Goal: Use online tool/utility: Utilize a website feature to perform a specific function

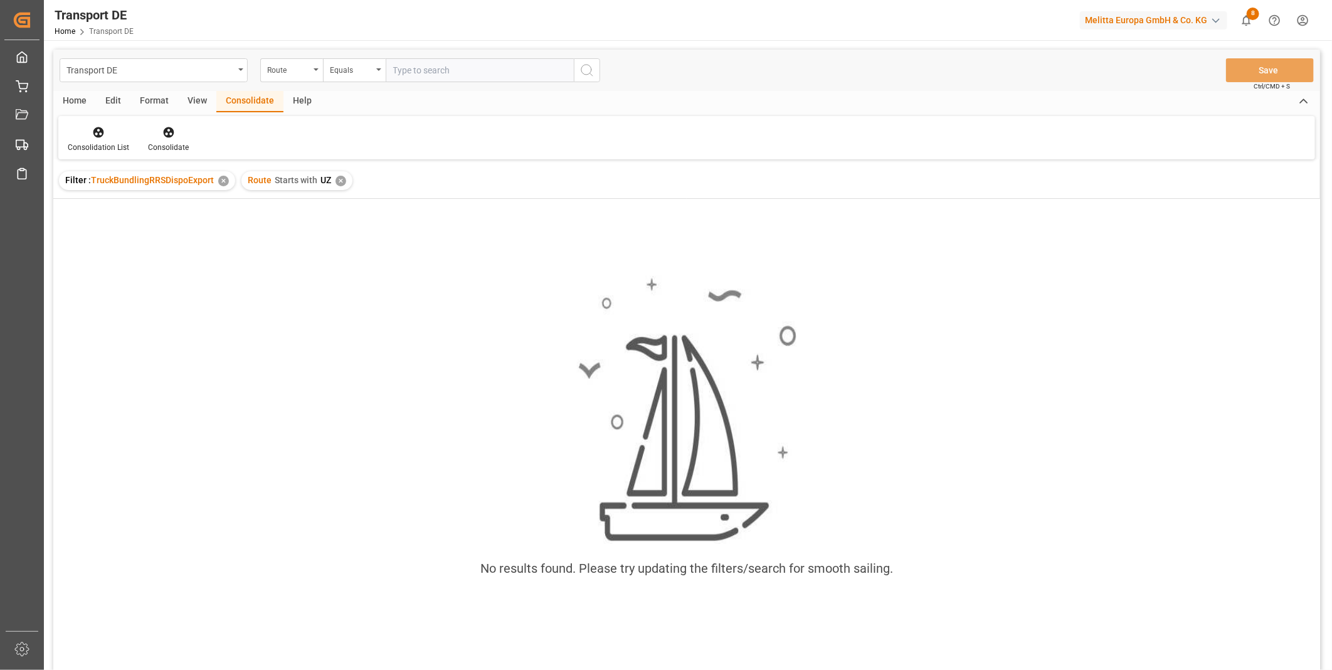
click at [336, 183] on div "✕" at bounding box center [341, 181] width 11 height 11
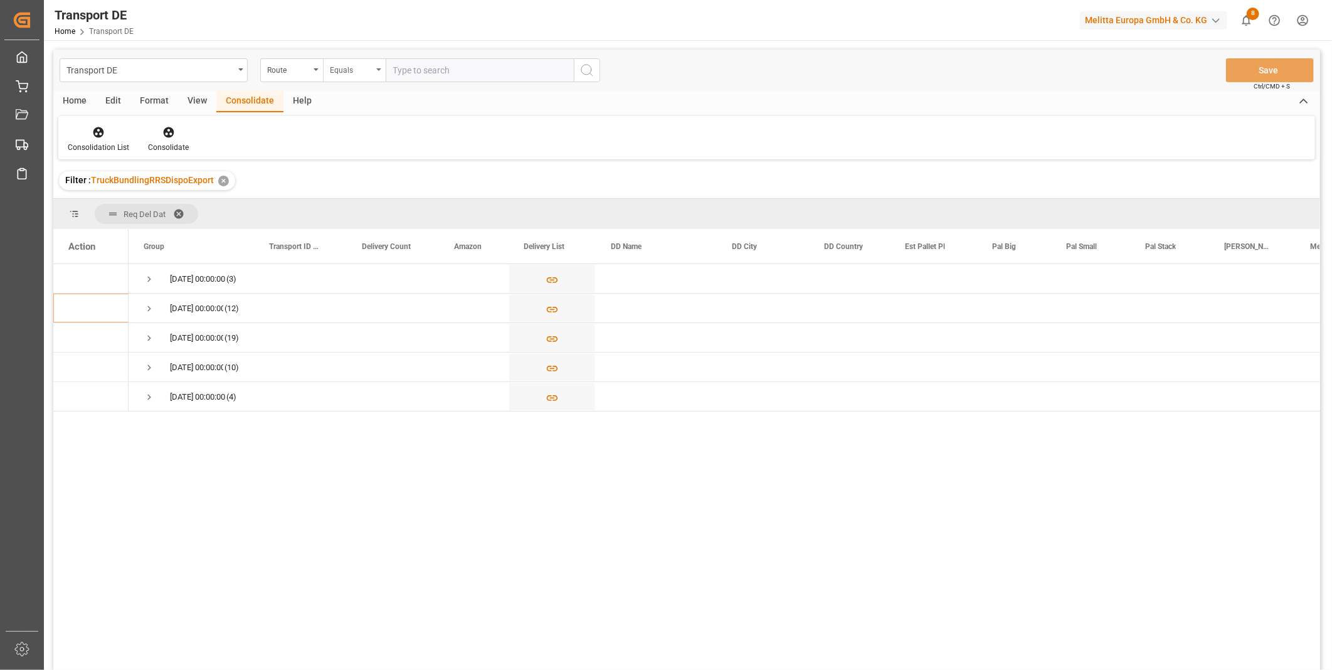
click at [348, 70] on div "Equals" at bounding box center [351, 68] width 43 height 14
click at [373, 203] on div "Starts with" at bounding box center [417, 207] width 187 height 26
type input "D"
type input "SE"
click at [580, 70] on icon "search button" at bounding box center [587, 70] width 15 height 15
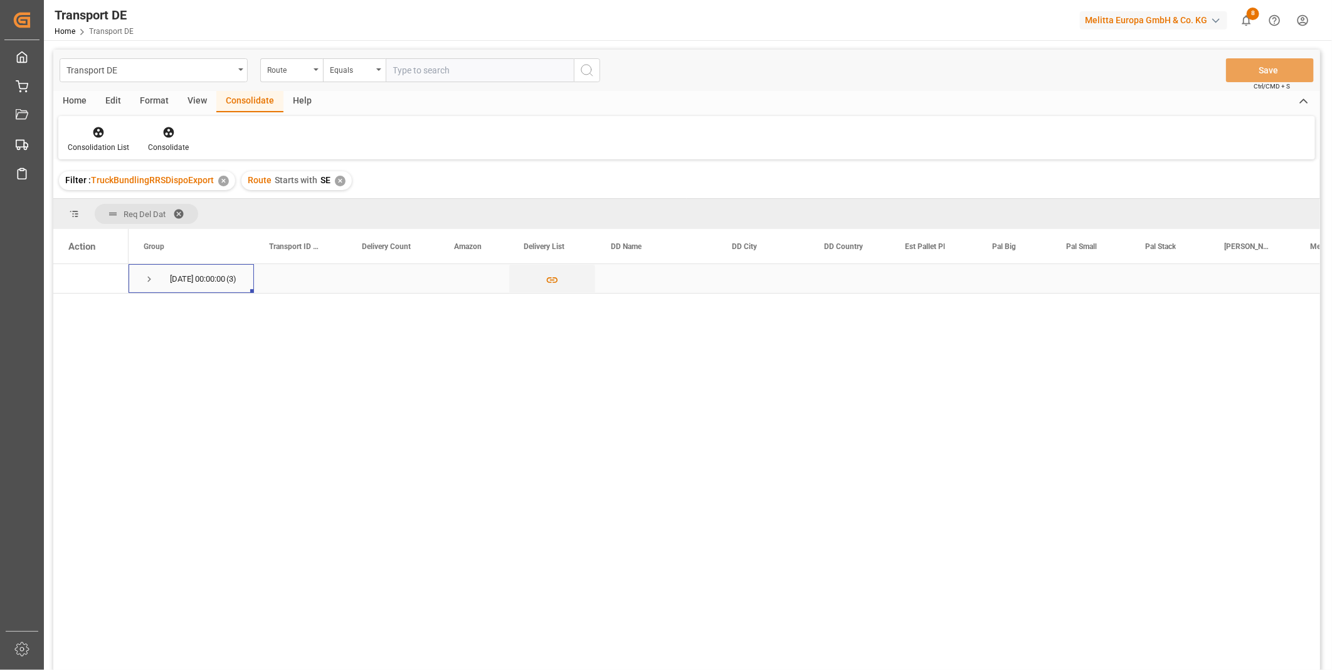
click at [146, 277] on span "Press SPACE to select this row." at bounding box center [149, 278] width 11 height 11
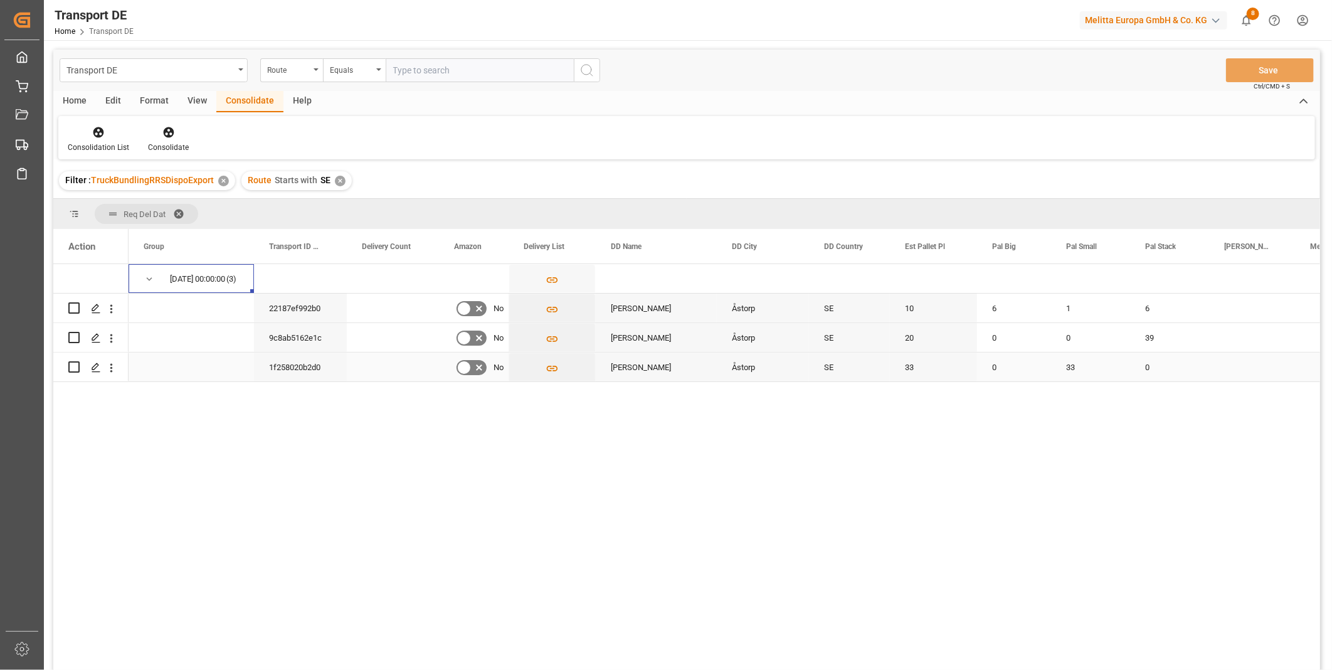
click at [75, 368] on input "Press Space to toggle row selection (unchecked)" at bounding box center [73, 366] width 11 height 11
checkbox input "true"
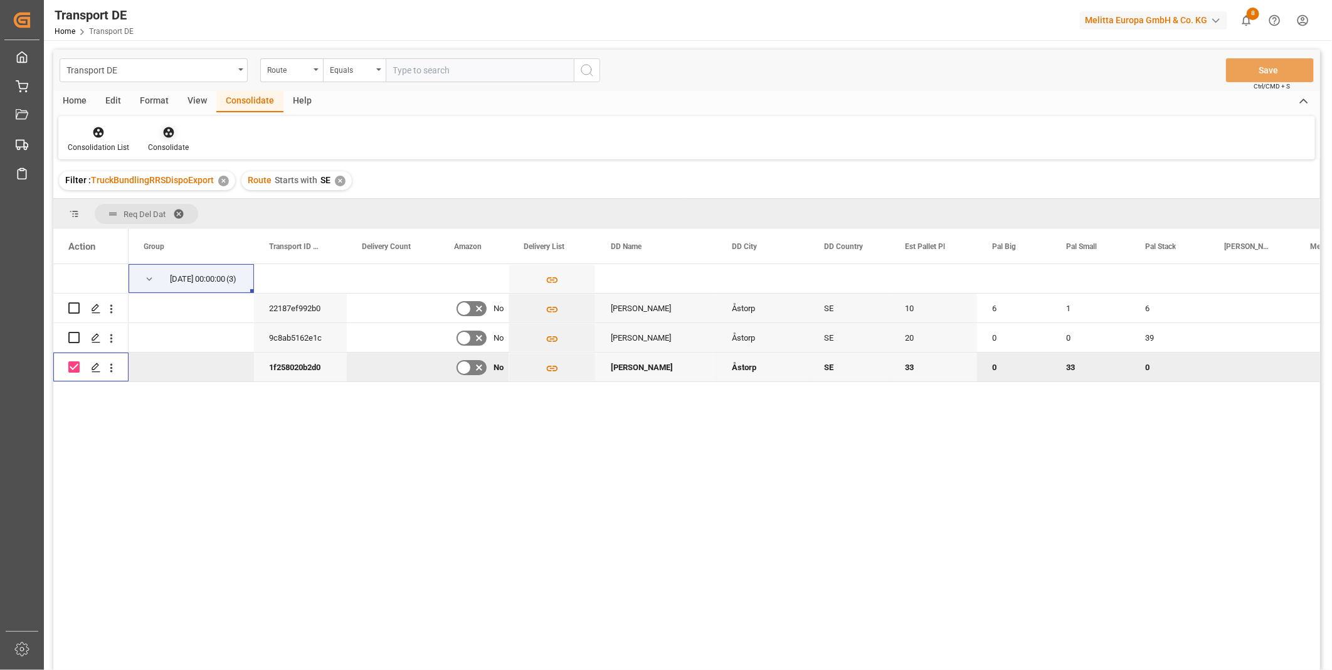
click at [174, 139] on div "Consolidate" at bounding box center [169, 139] width 60 height 28
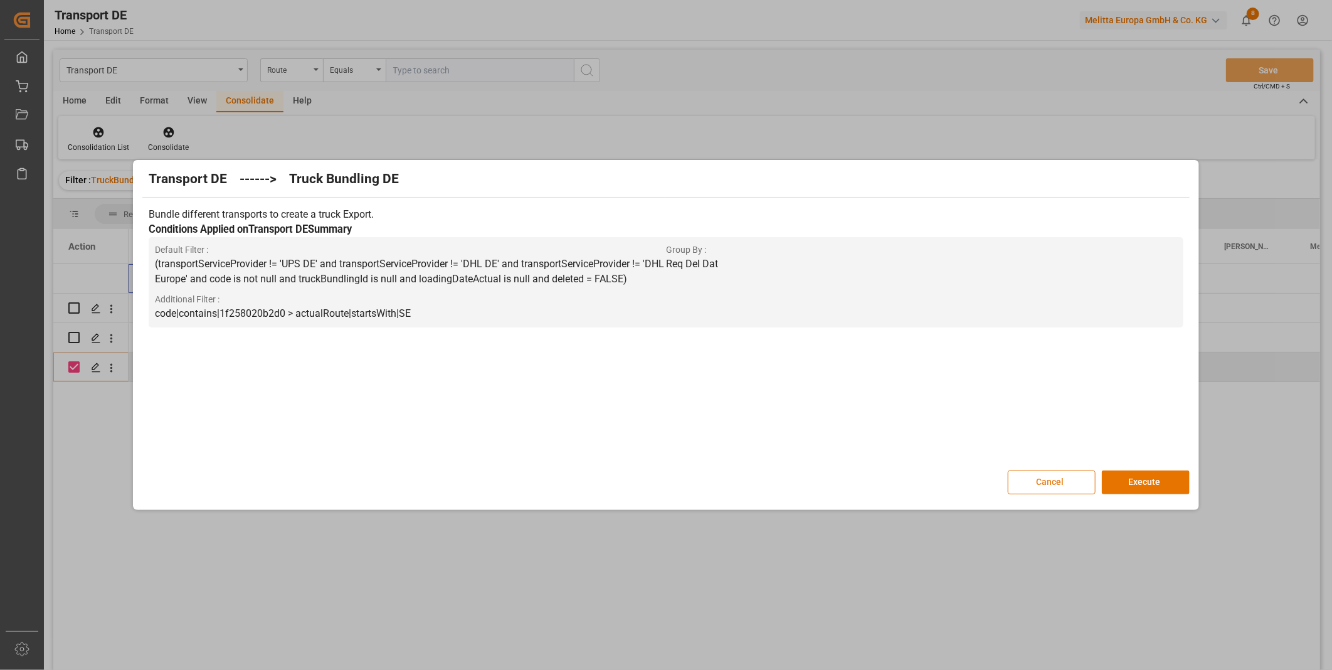
click at [1060, 480] on button "Cancel" at bounding box center [1052, 482] width 88 height 24
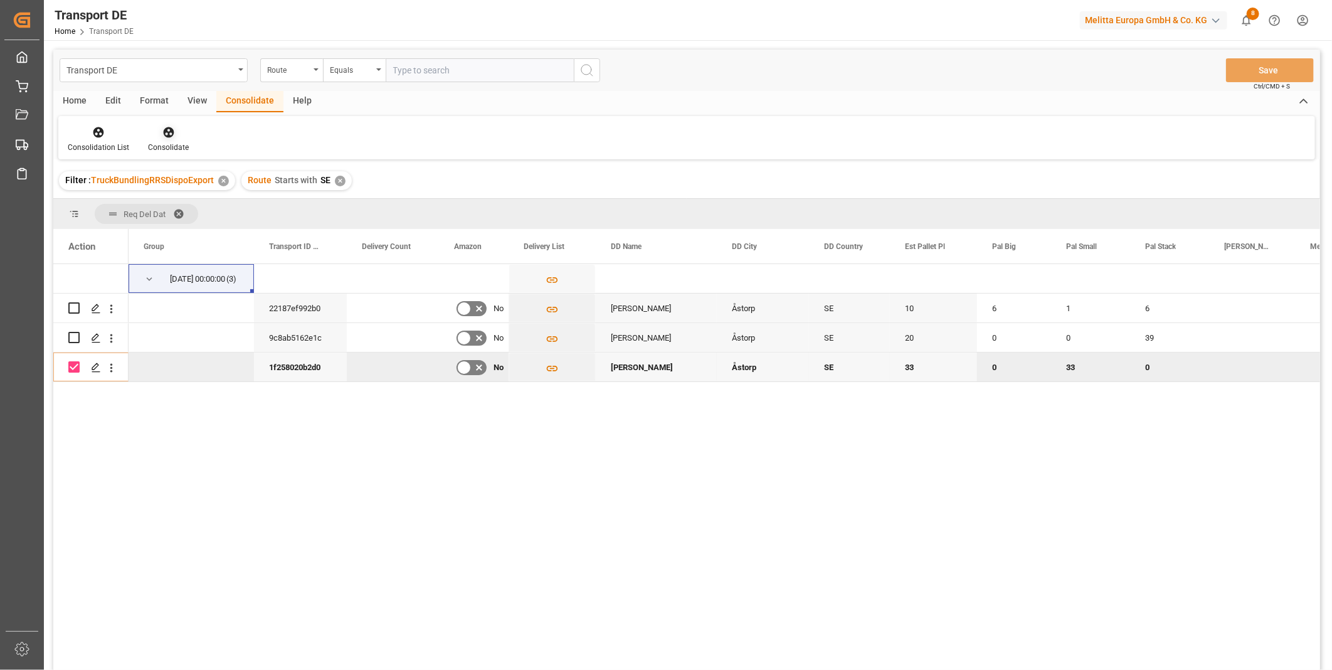
click at [165, 134] on icon at bounding box center [168, 132] width 13 height 13
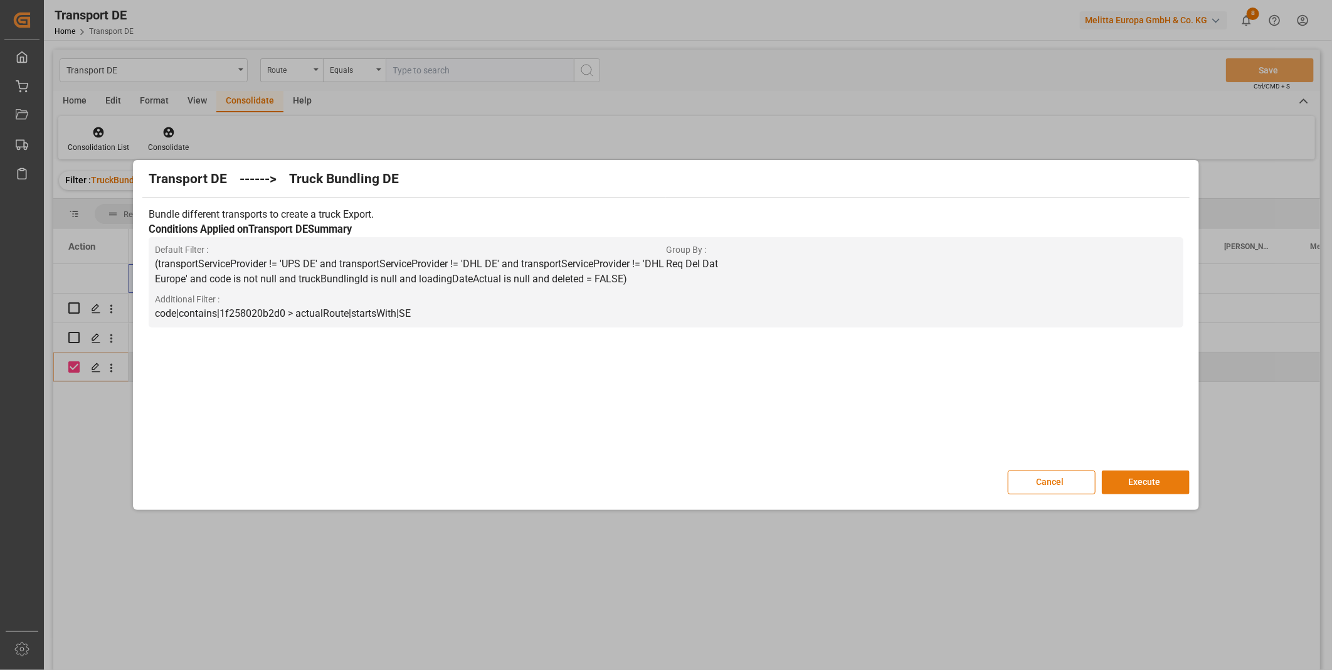
click at [1138, 479] on button "Execute" at bounding box center [1146, 482] width 88 height 24
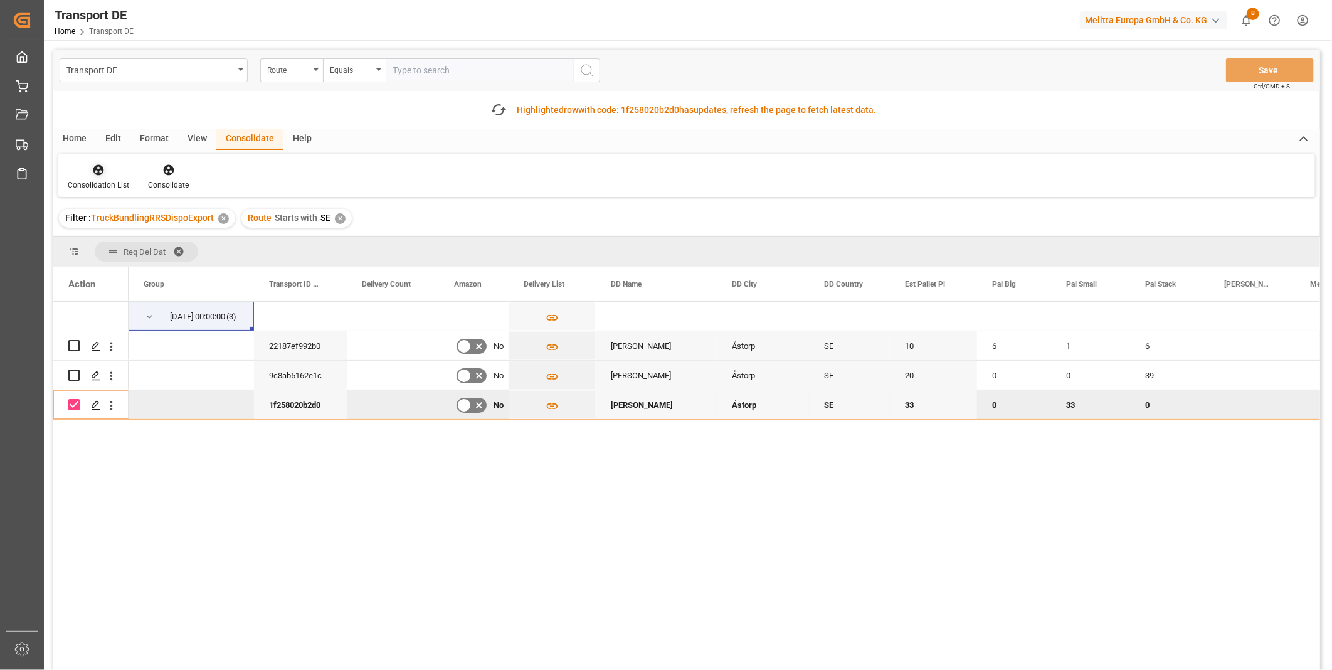
click at [84, 171] on div at bounding box center [98, 169] width 61 height 13
click at [158, 276] on div "Transport DE Route Equals Save Ctrl/CMD + S Fetch latest updates Highlighted ro…" at bounding box center [686, 395] width 1267 height 691
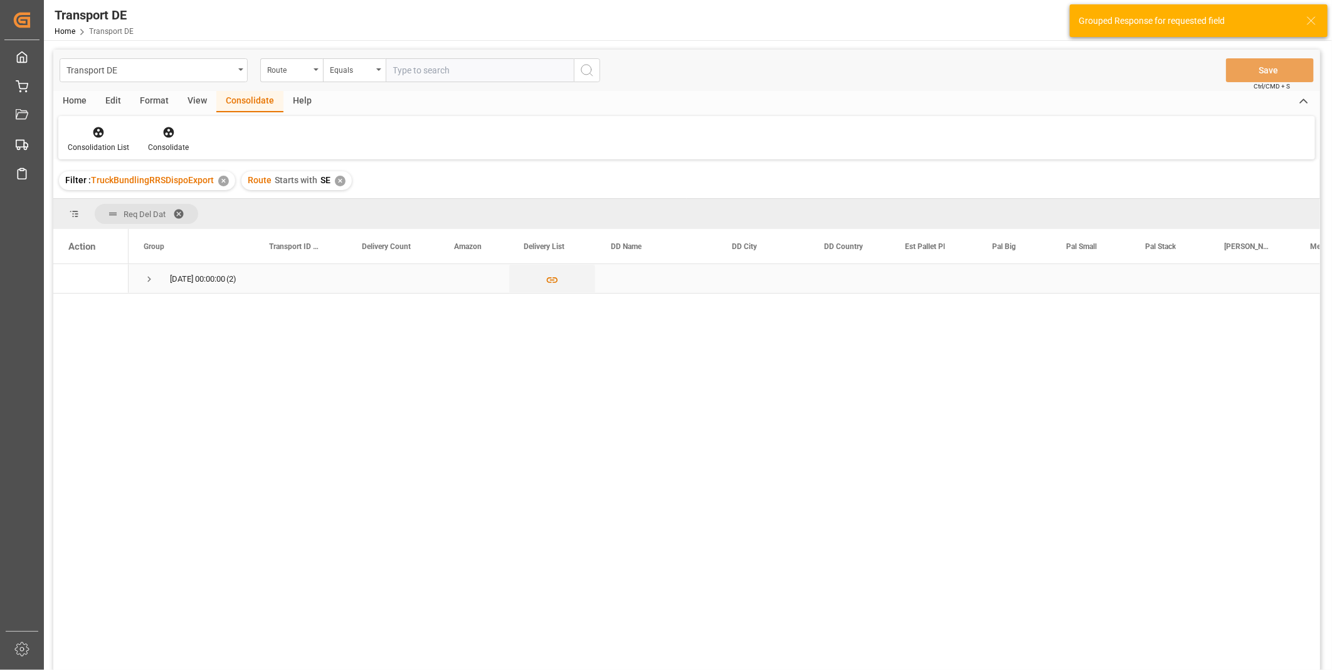
click at [151, 278] on span "Press SPACE to select this row." at bounding box center [149, 278] width 11 height 11
